Goal: Information Seeking & Learning: Learn about a topic

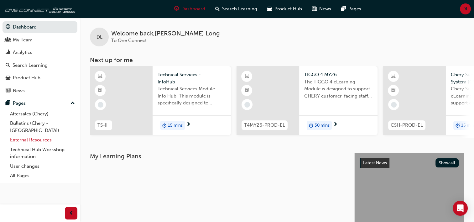
click at [23, 135] on link "External Resources" at bounding box center [43, 140] width 70 height 10
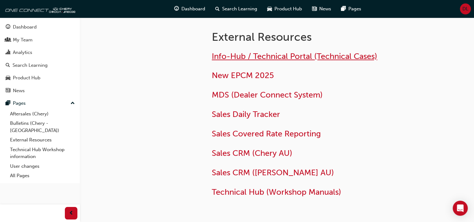
click at [252, 59] on span "Info-Hub / Technical Portal (Technical Cases)" at bounding box center [294, 56] width 165 height 10
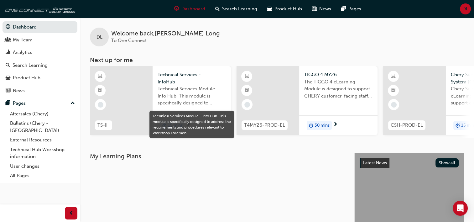
click at [207, 85] on span "Technical Services Module - Info Hub. This module is specifically designed to a…" at bounding box center [192, 95] width 68 height 21
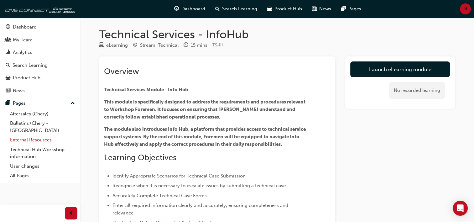
click at [23, 135] on link "External Resources" at bounding box center [43, 140] width 70 height 10
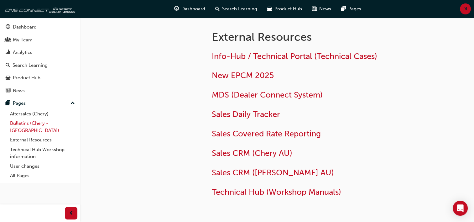
click at [18, 121] on link "Bulletins (Chery - [GEOGRAPHIC_DATA])" at bounding box center [43, 126] width 70 height 17
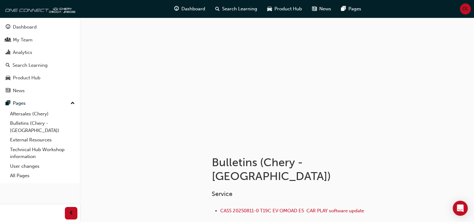
scroll to position [71, 0]
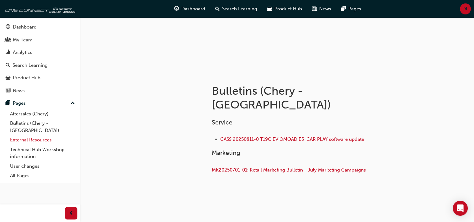
click at [19, 135] on link "External Resources" at bounding box center [43, 140] width 70 height 10
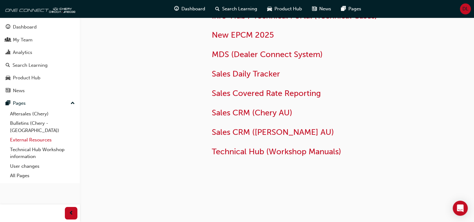
scroll to position [40, 0]
click at [258, 151] on span "Technical Hub (Workshop Manuals)" at bounding box center [276, 152] width 129 height 10
